Goal: Transaction & Acquisition: Purchase product/service

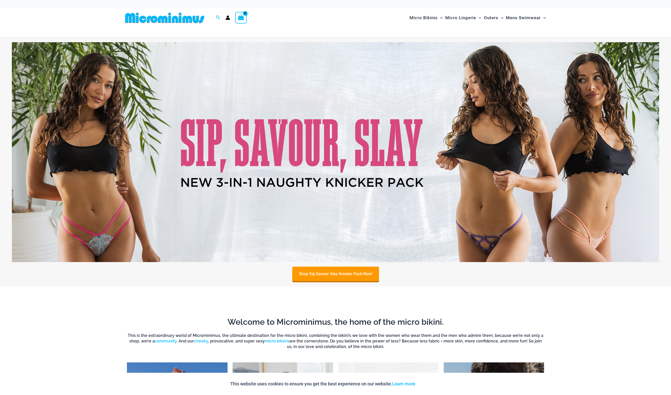
click at [226, 18] on icon "Account icon link" at bounding box center [227, 17] width 5 height 5
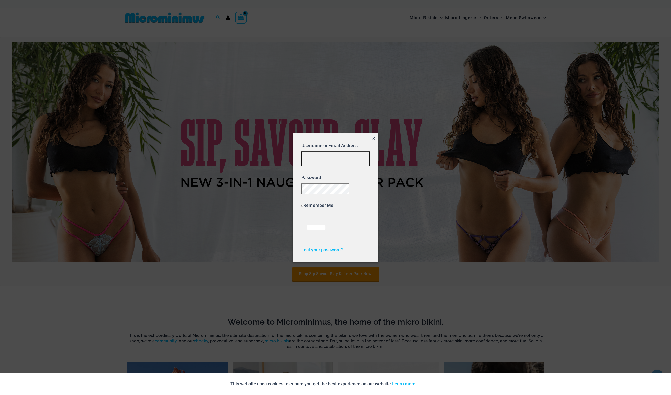
type input "**********"
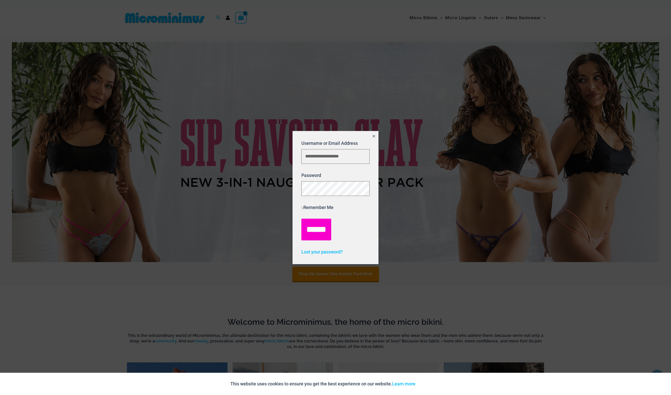
click at [318, 230] on input "******" at bounding box center [316, 230] width 30 height 22
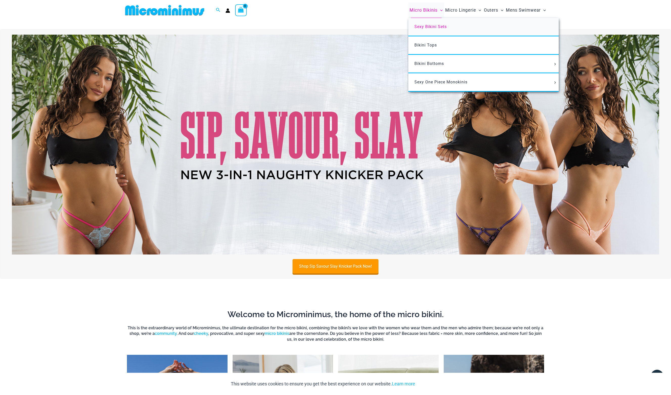
click at [421, 25] on span "Sexy Bikini Sets" at bounding box center [430, 26] width 32 height 5
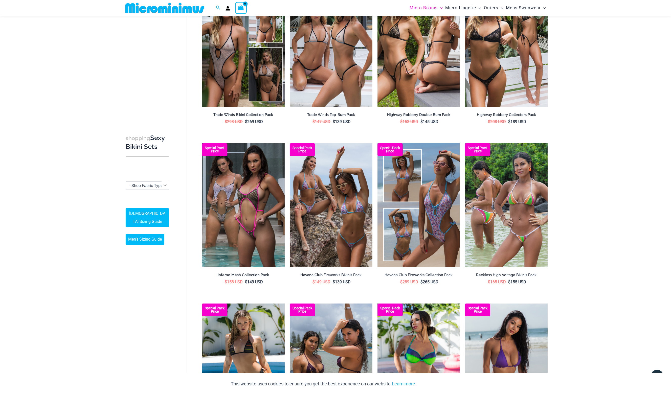
scroll to position [713, 0]
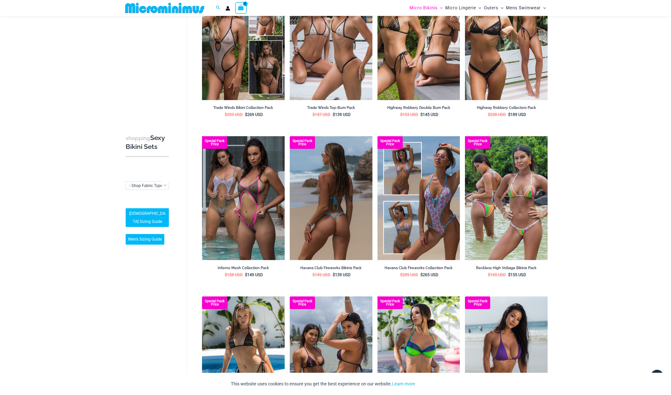
click at [330, 187] on img at bounding box center [331, 198] width 83 height 124
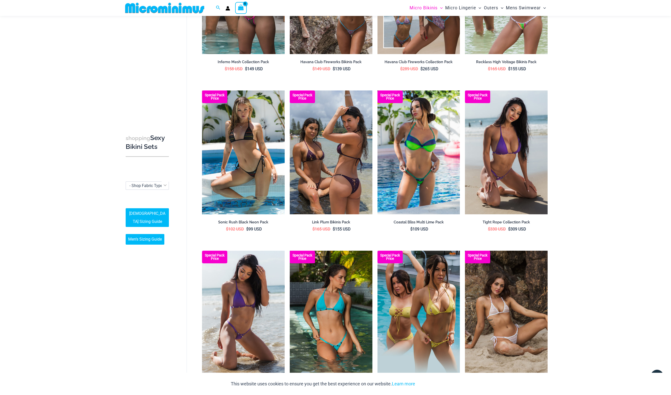
scroll to position [966, 0]
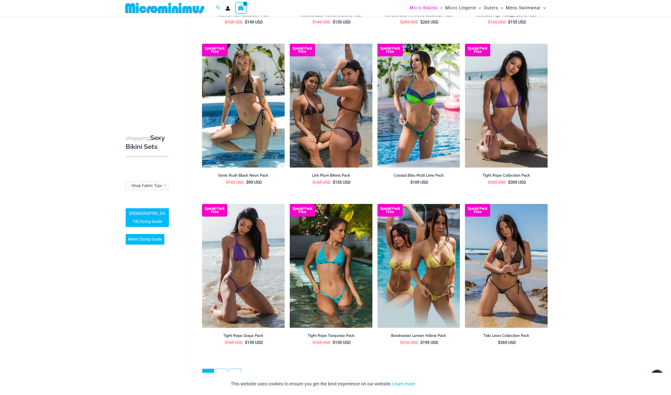
click at [519, 245] on img at bounding box center [506, 266] width 83 height 124
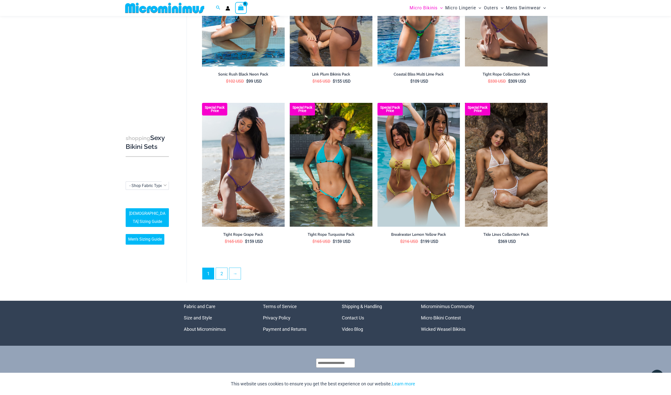
scroll to position [1084, 0]
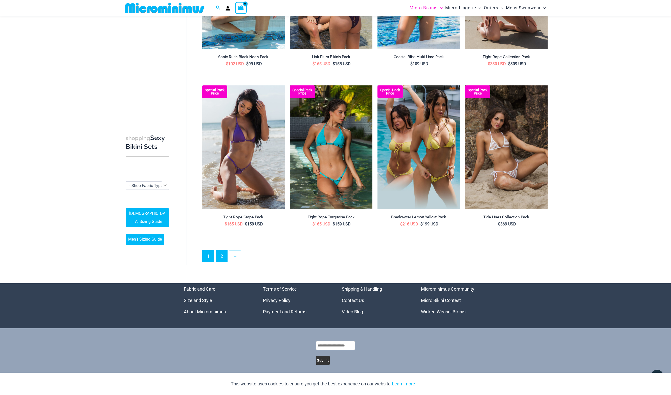
click at [221, 252] on link "2" at bounding box center [221, 255] width 11 height 11
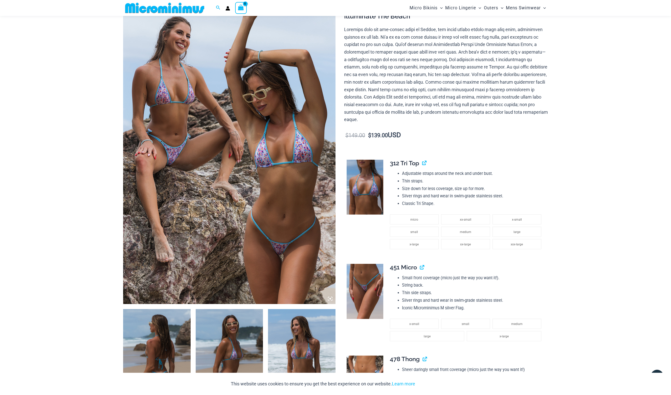
scroll to position [44, 0]
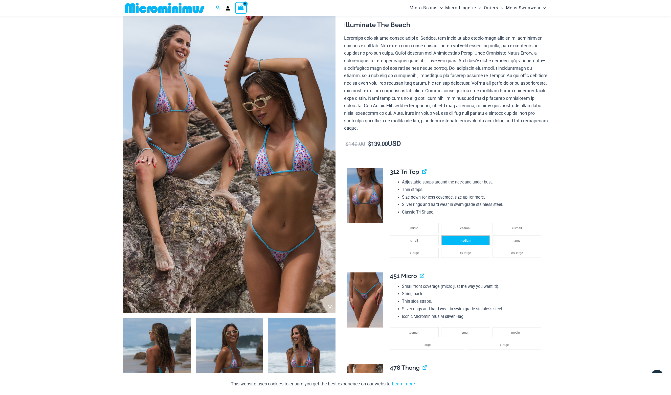
click at [462, 239] on span "medium" at bounding box center [465, 241] width 11 height 4
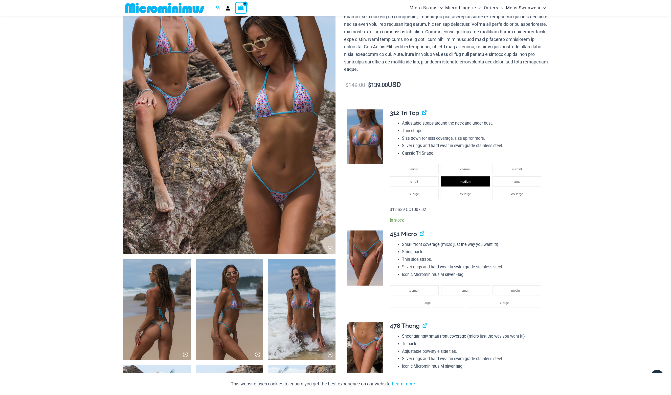
scroll to position [115, 0]
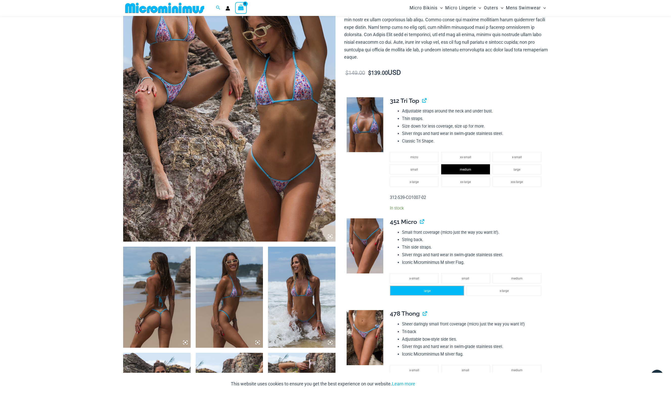
click at [415, 288] on li "large" at bounding box center [427, 291] width 74 height 10
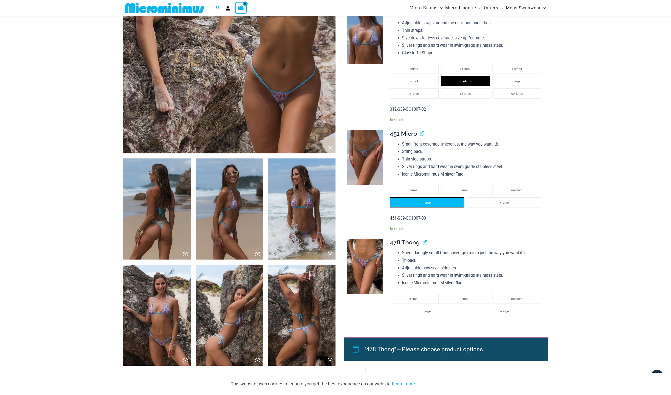
scroll to position [250, 0]
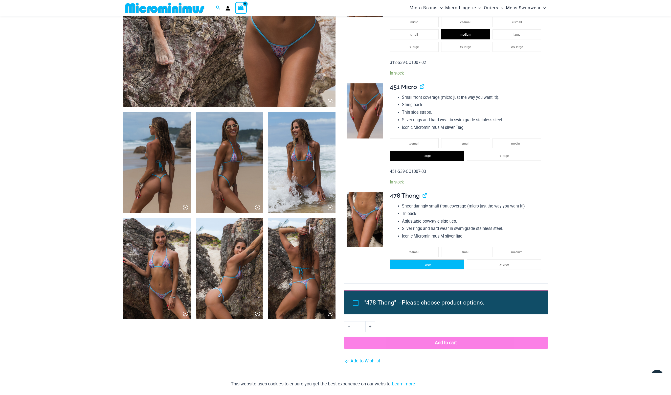
click at [423, 262] on li "large" at bounding box center [427, 264] width 74 height 10
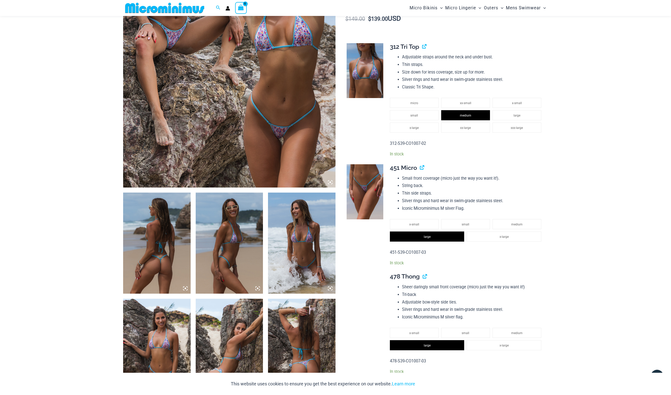
scroll to position [180, 0]
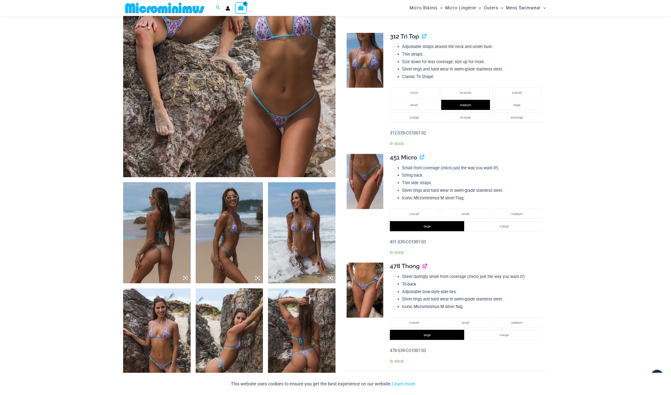
click at [423, 262] on link "View product" at bounding box center [423, 265] width 0 height 7
click at [422, 34] on link "View product" at bounding box center [422, 36] width 0 height 7
click at [420, 154] on link "View product" at bounding box center [420, 157] width 0 height 7
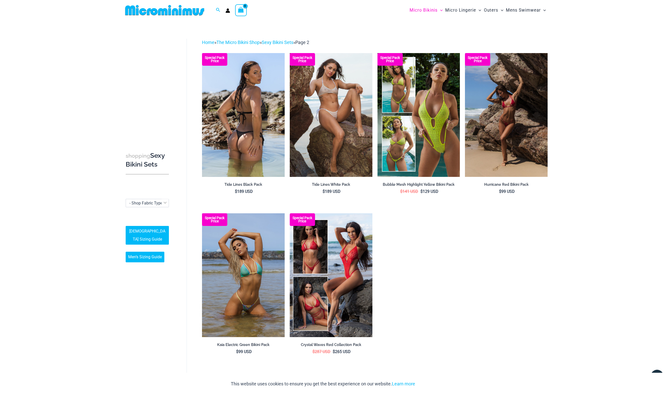
click at [258, 129] on img at bounding box center [243, 115] width 83 height 124
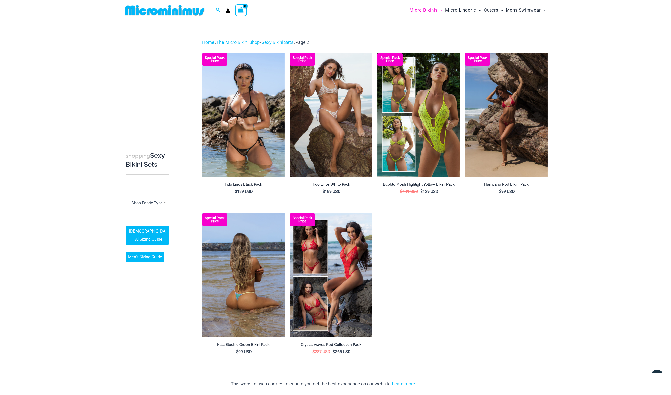
click at [238, 284] on img at bounding box center [243, 275] width 83 height 124
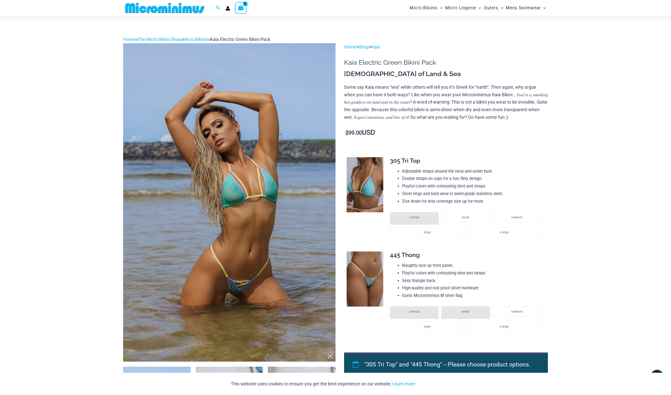
scroll to position [72, 0]
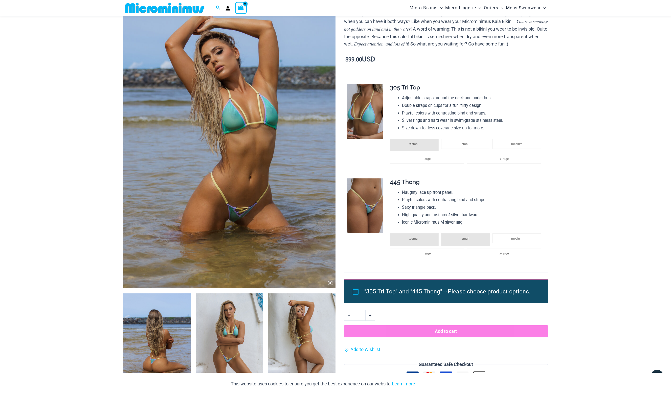
click at [301, 323] on img at bounding box center [301, 343] width 67 height 101
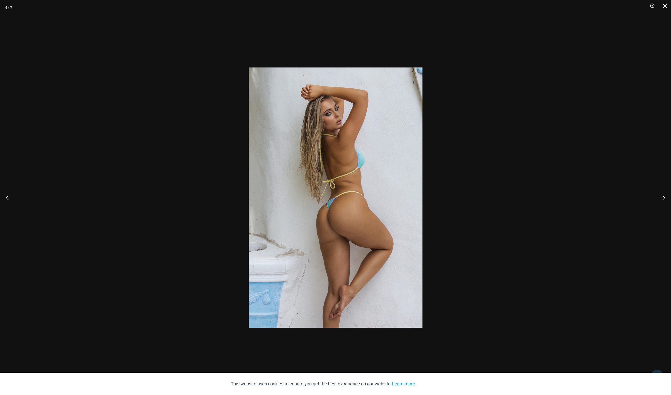
click at [666, 7] on button "Close" at bounding box center [662, 7] width 13 height 15
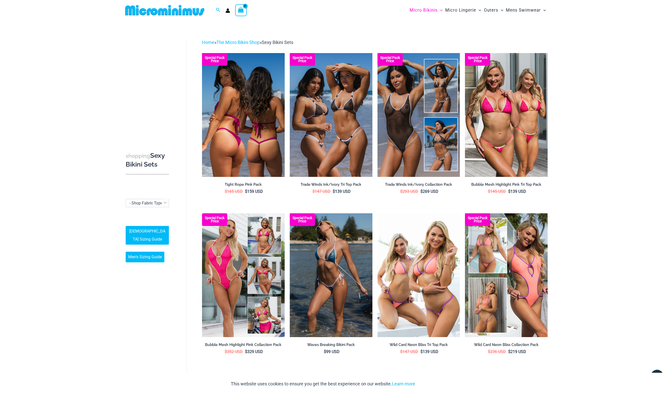
click at [227, 118] on img at bounding box center [243, 115] width 83 height 124
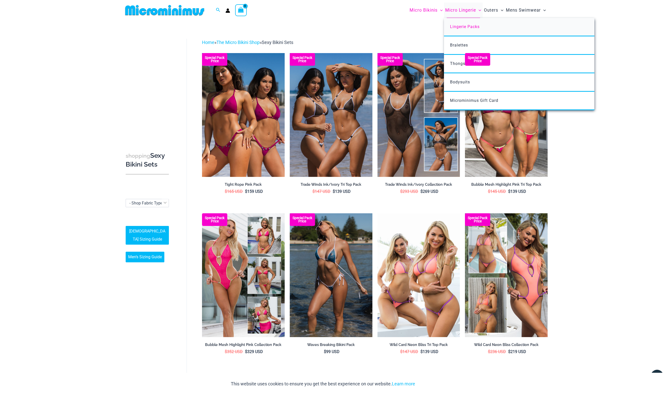
click at [464, 27] on span "Lingerie Packs" at bounding box center [465, 26] width 30 height 5
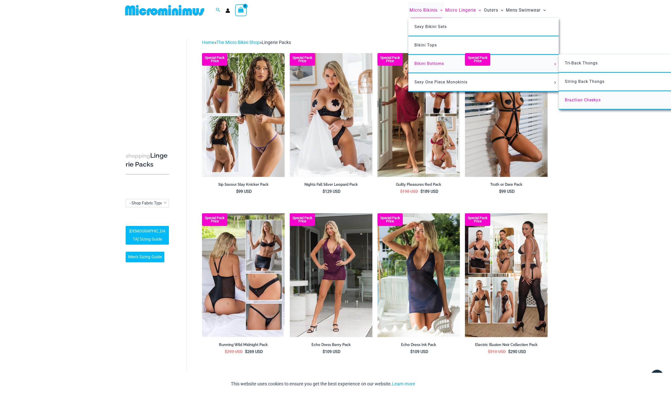
click at [581, 100] on span "Brazilian Cheekys" at bounding box center [583, 100] width 36 height 5
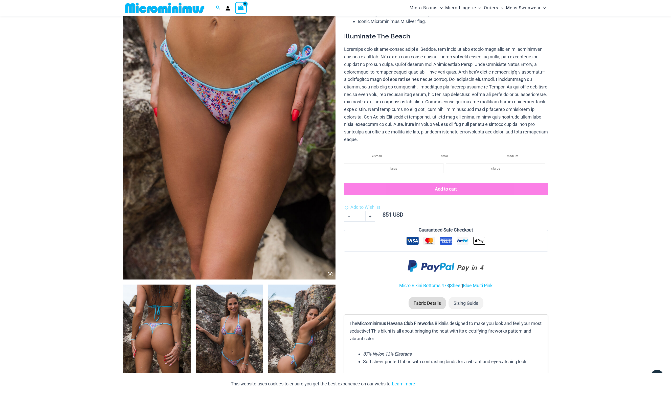
scroll to position [76, 0]
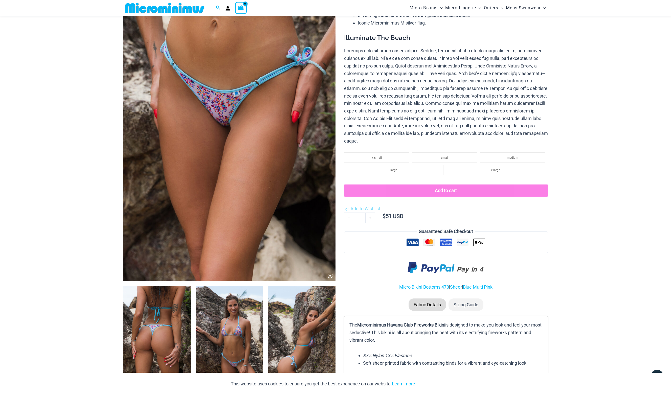
click at [151, 299] on img at bounding box center [156, 336] width 67 height 101
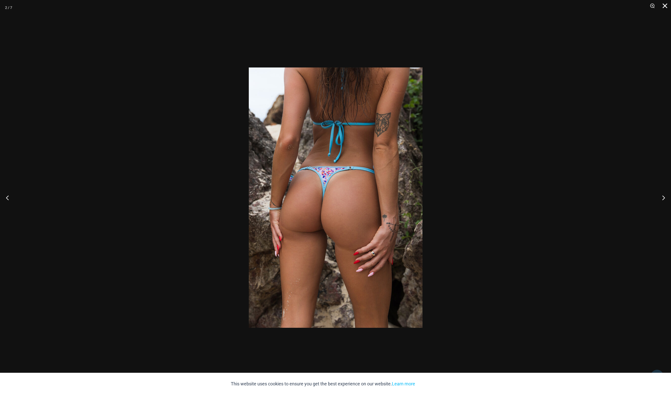
click at [664, 5] on button "Close" at bounding box center [662, 7] width 13 height 15
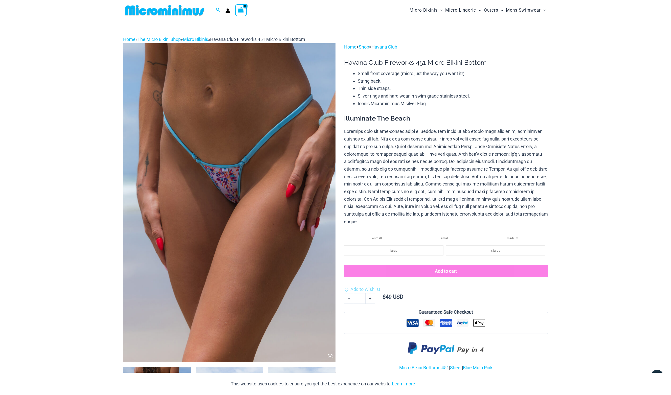
scroll to position [73, 0]
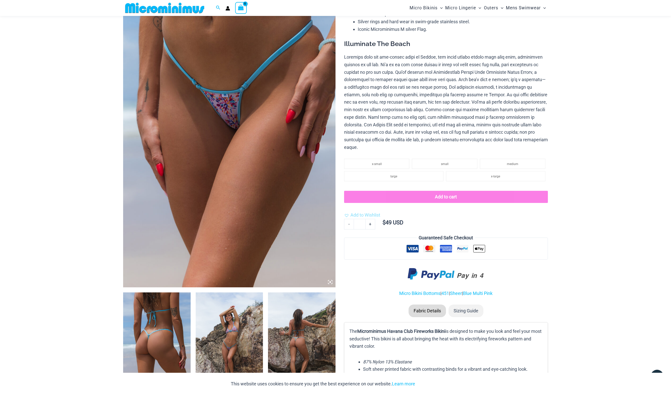
click at [142, 331] on img at bounding box center [156, 342] width 67 height 101
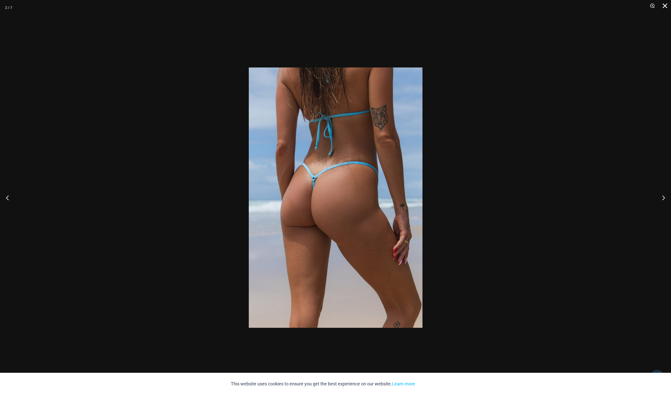
click at [663, 6] on button "Close" at bounding box center [662, 7] width 13 height 15
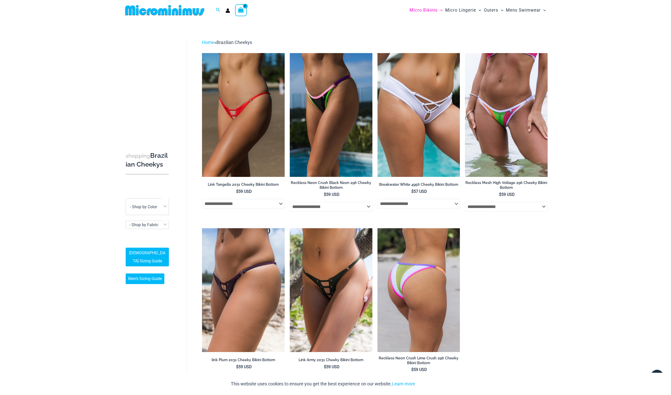
click at [435, 280] on img at bounding box center [418, 290] width 83 height 124
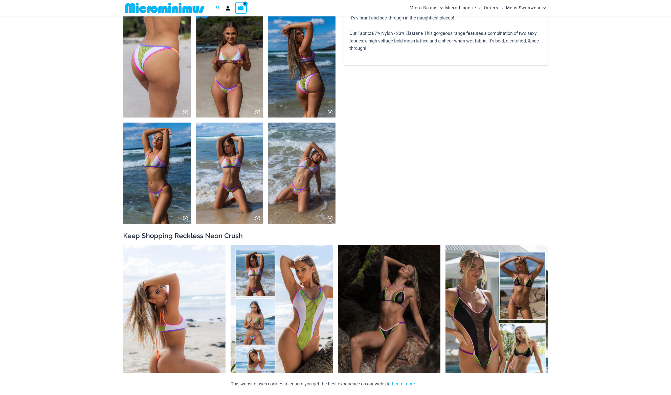
scroll to position [349, 0]
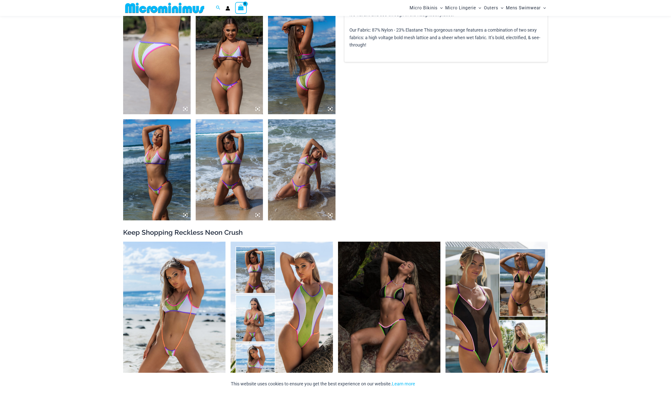
click at [280, 186] on img at bounding box center [301, 169] width 67 height 101
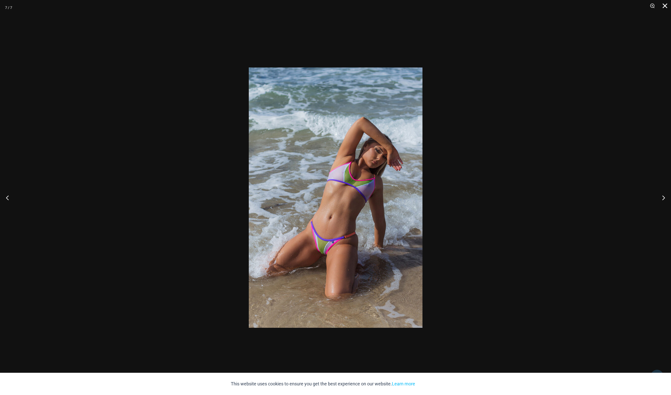
click at [663, 5] on button "Close" at bounding box center [662, 7] width 13 height 15
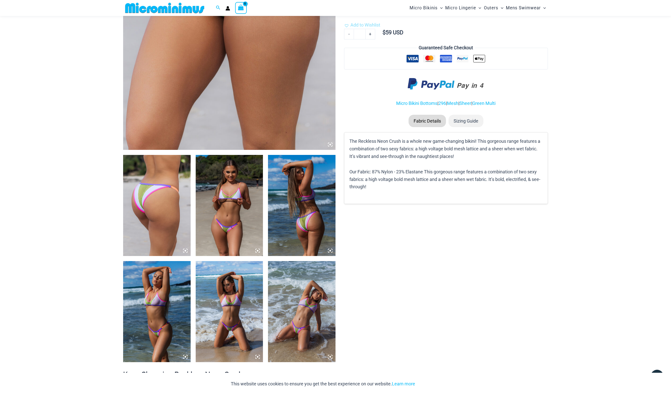
scroll to position [0, 0]
